Goal: Communication & Community: Participate in discussion

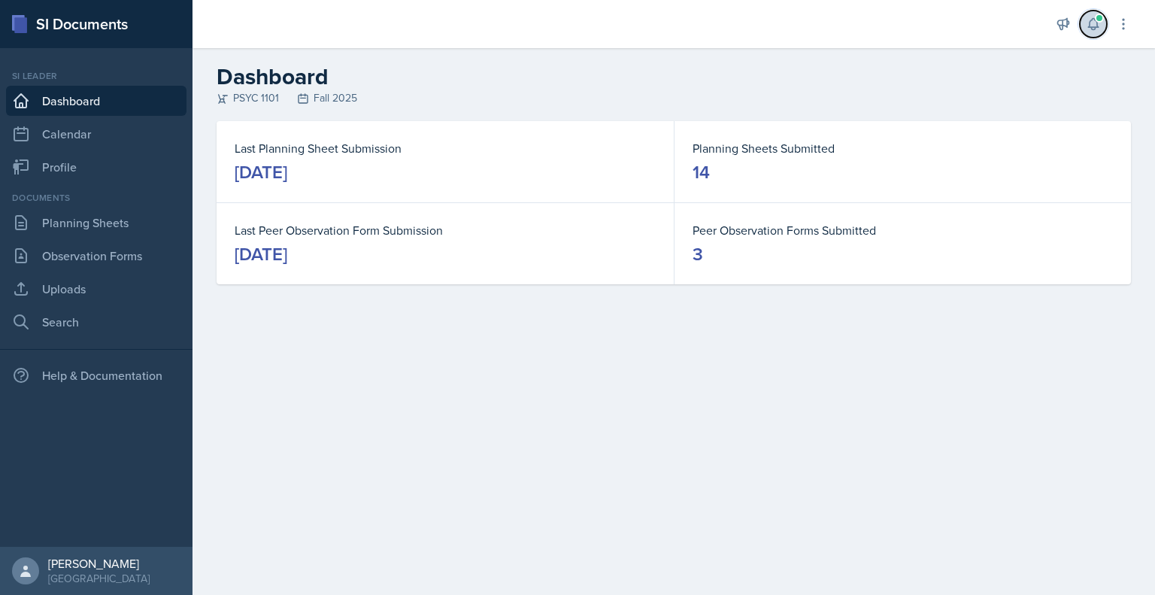
click at [1094, 26] on icon at bounding box center [1093, 24] width 10 height 11
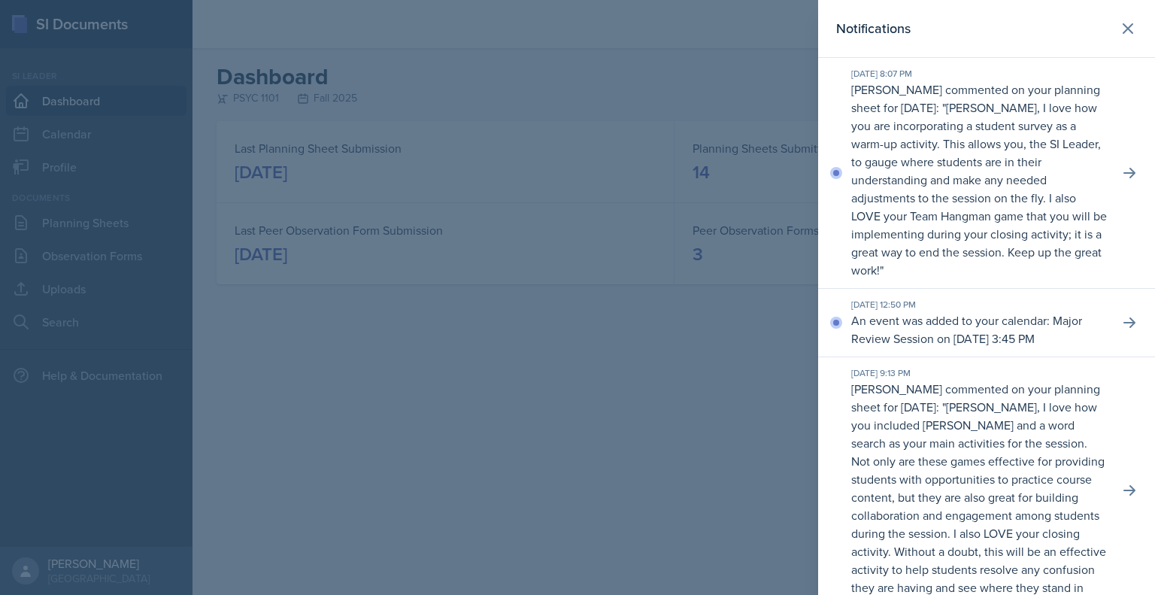
click at [1030, 172] on p "[PERSON_NAME], I love how you are incorporating a student survey as a warm-up a…" at bounding box center [979, 188] width 256 height 179
click at [1116, 181] on button at bounding box center [1129, 172] width 27 height 27
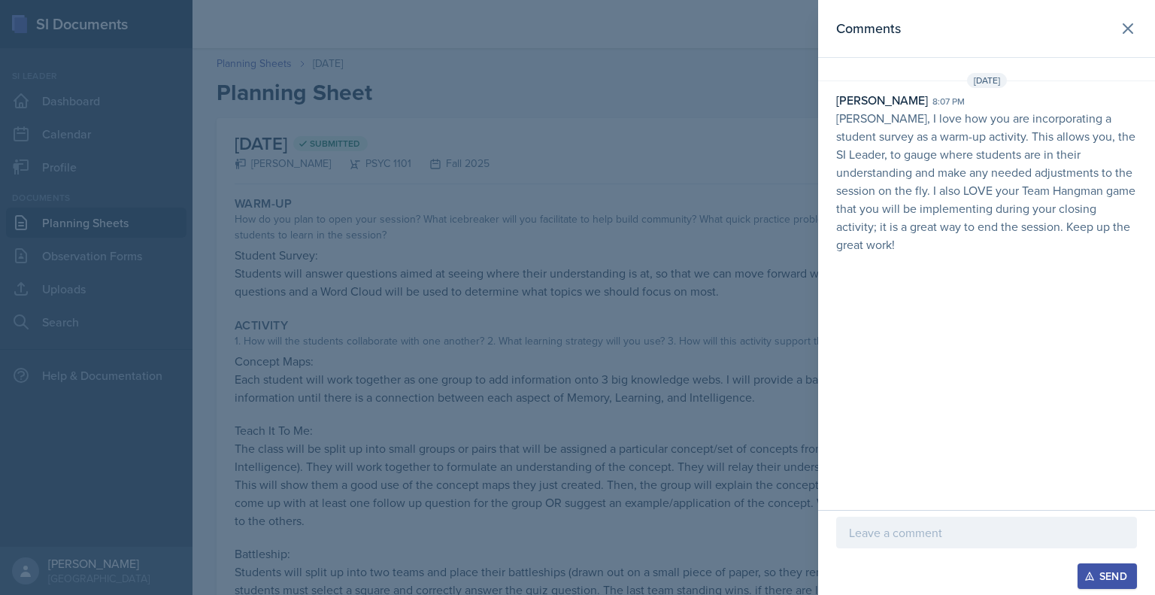
click at [932, 529] on p at bounding box center [986, 532] width 275 height 18
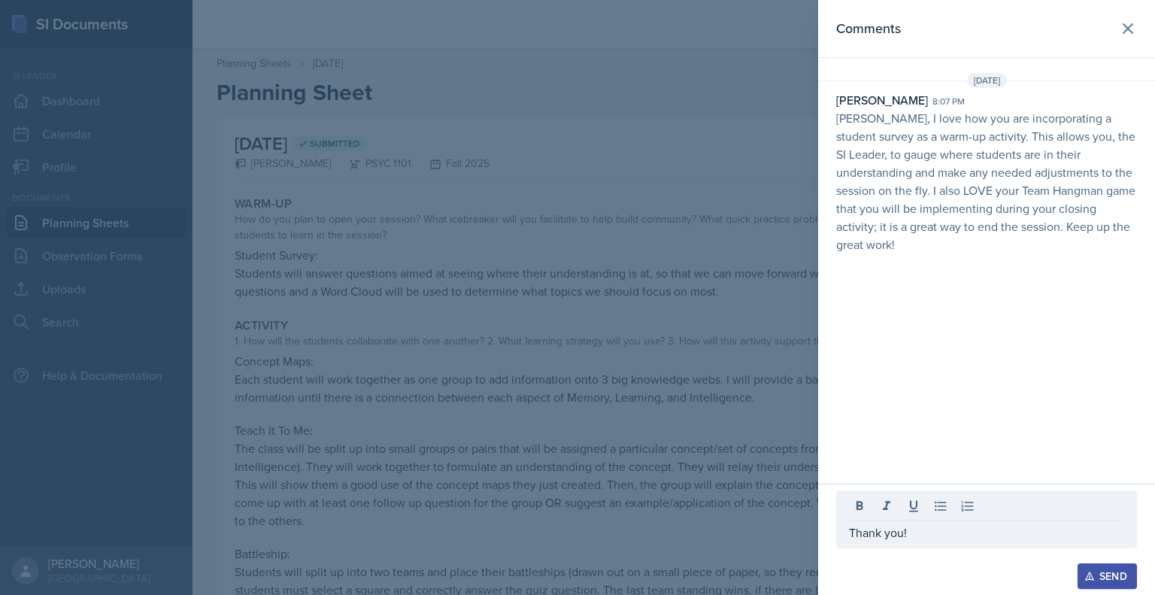
click at [1096, 574] on div "Send" at bounding box center [1107, 576] width 40 height 12
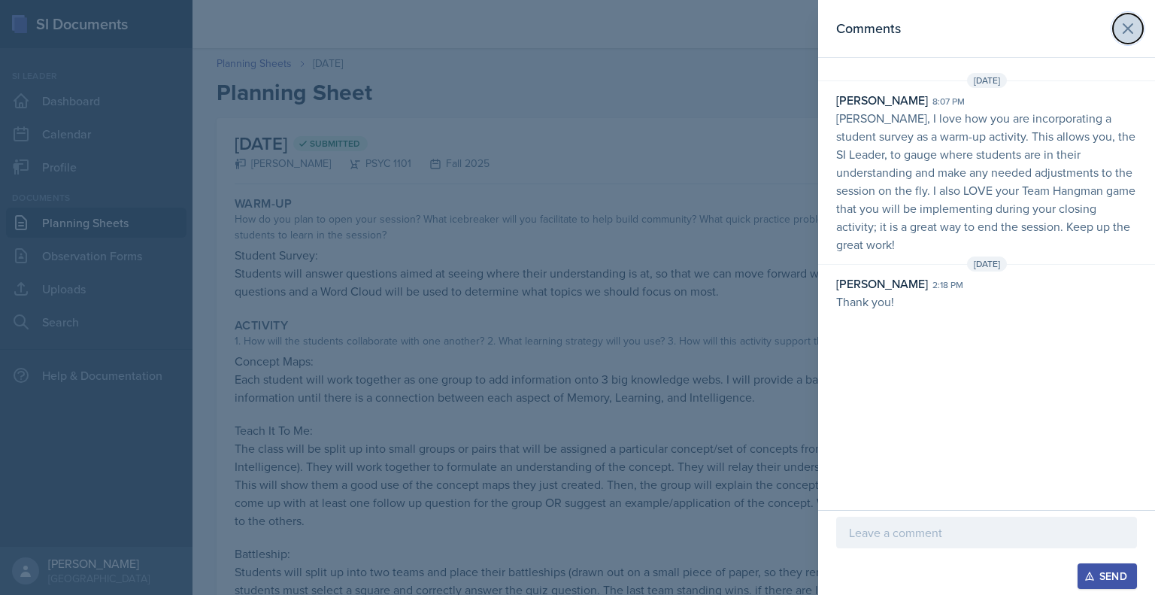
click at [1134, 25] on icon at bounding box center [1128, 29] width 18 height 18
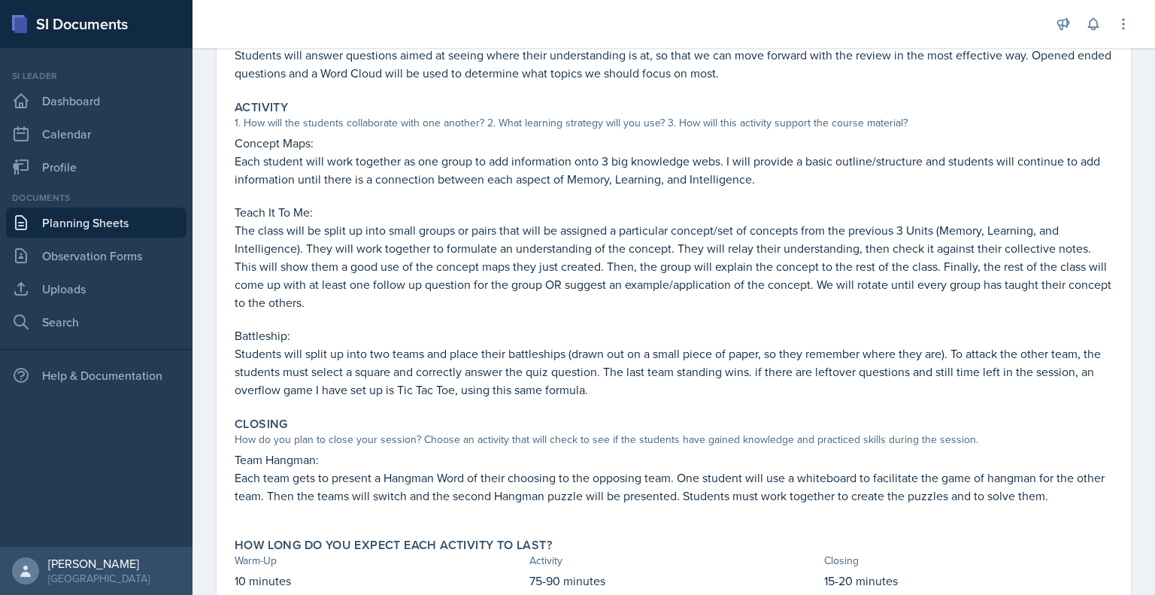
scroll to position [272, 0]
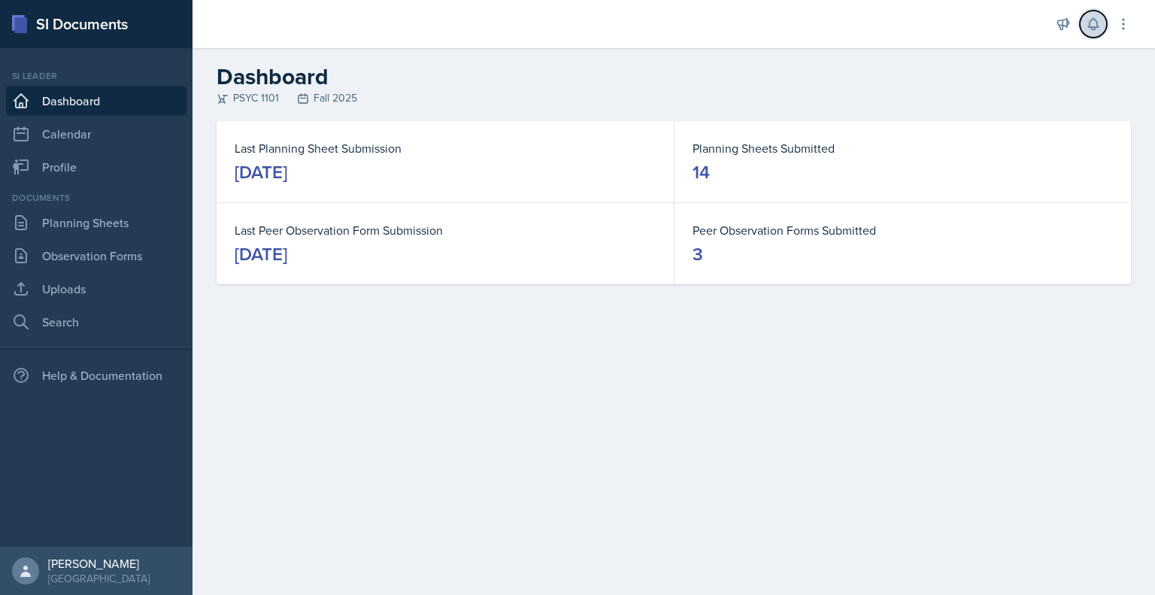
click at [1092, 23] on icon at bounding box center [1093, 24] width 15 height 15
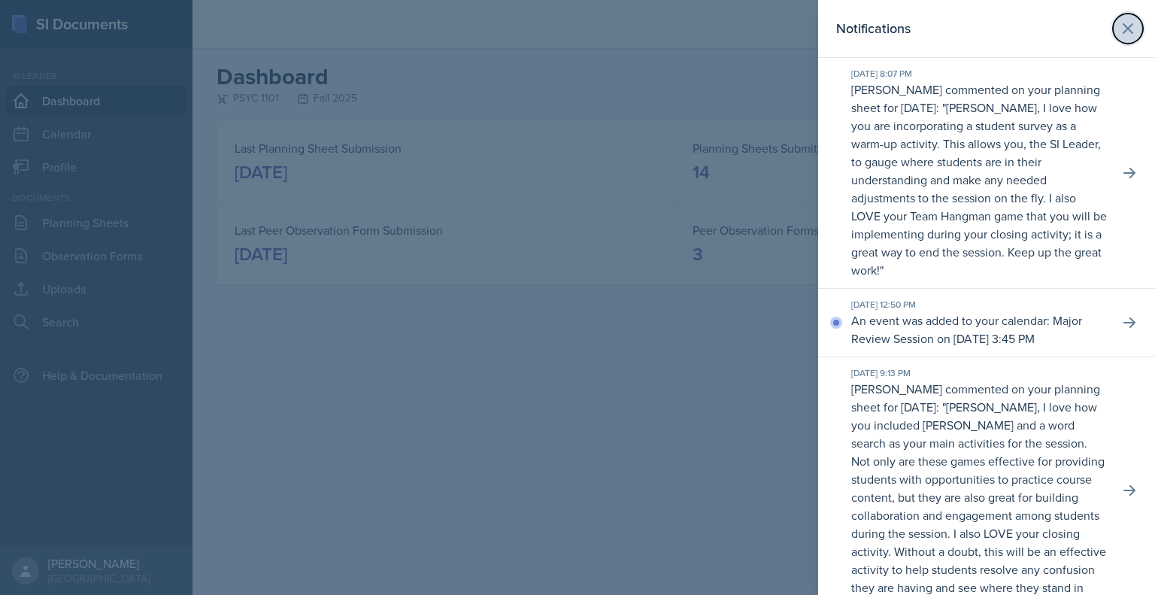
click at [1126, 28] on button at bounding box center [1128, 29] width 30 height 30
